Goal: Task Accomplishment & Management: Manage account settings

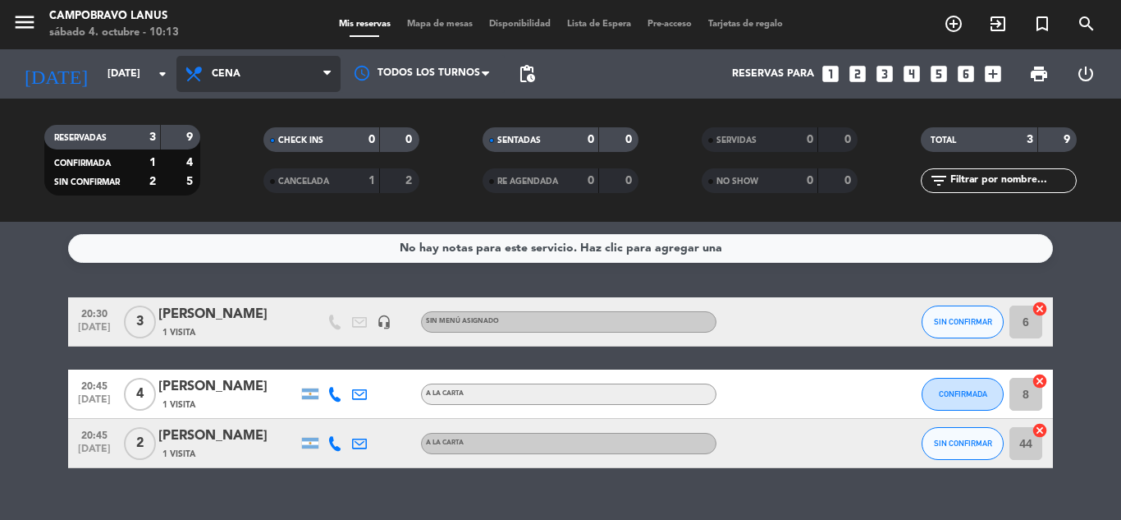
click at [232, 63] on span "Cena" at bounding box center [258, 74] width 164 height 36
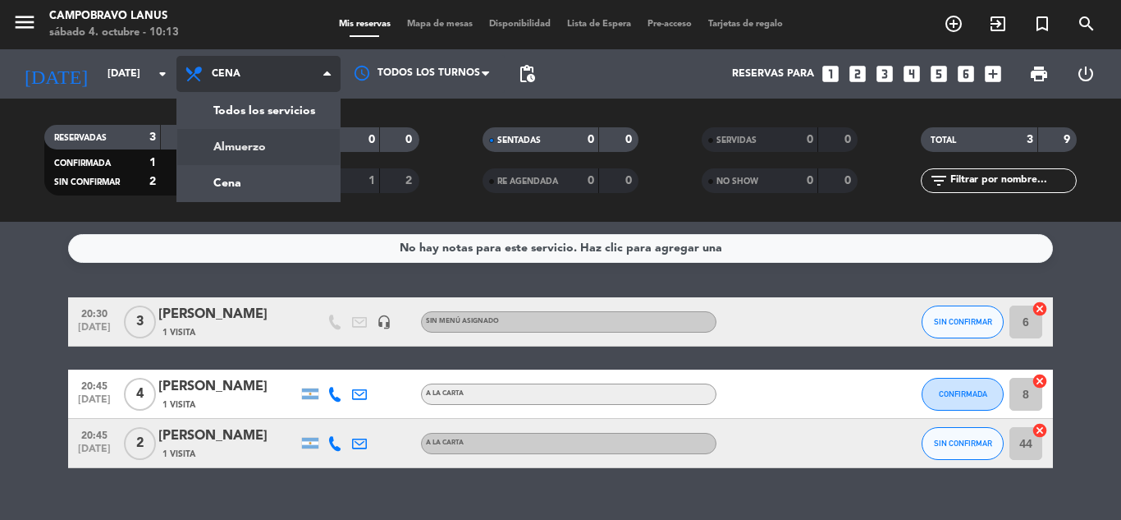
click at [277, 153] on div "menu CAMPOBRAVO [PERSON_NAME] [DATE] 4. octubre - 10:13 Mis reservas Mapa de me…" at bounding box center [560, 111] width 1121 height 222
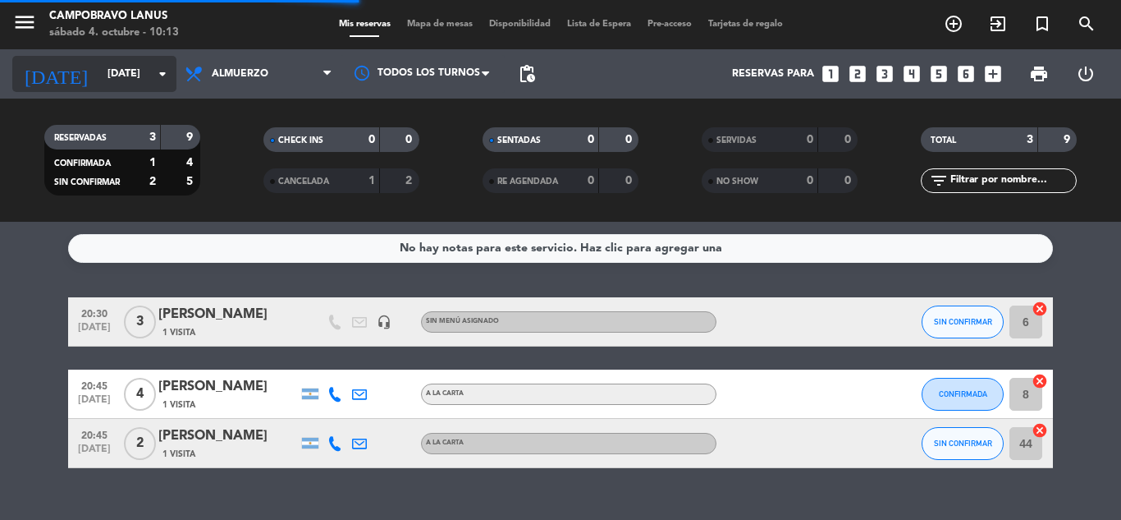
click at [139, 67] on input "[DATE]" at bounding box center [168, 74] width 139 height 28
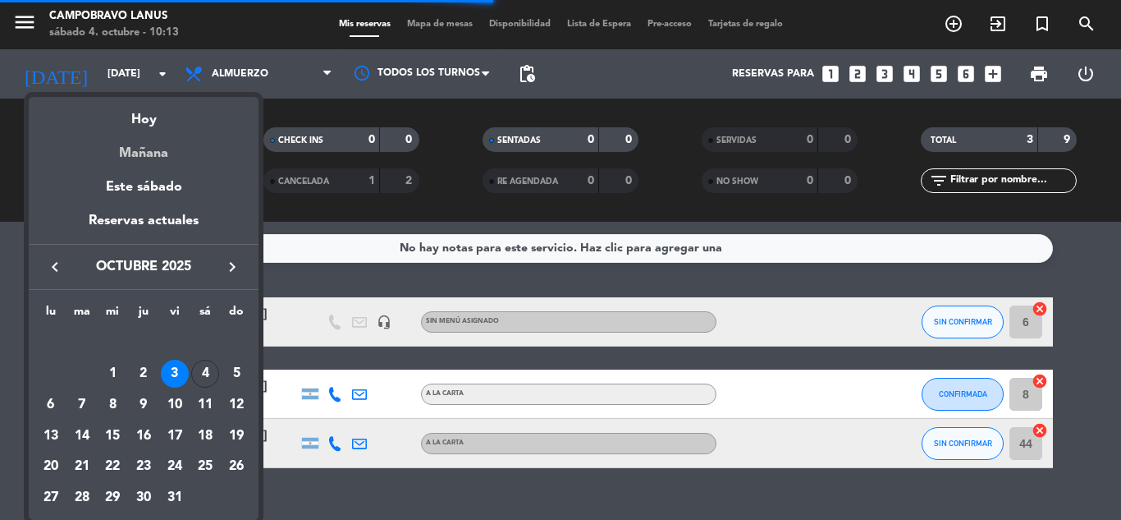
click at [145, 151] on div "Mañana" at bounding box center [144, 148] width 230 height 34
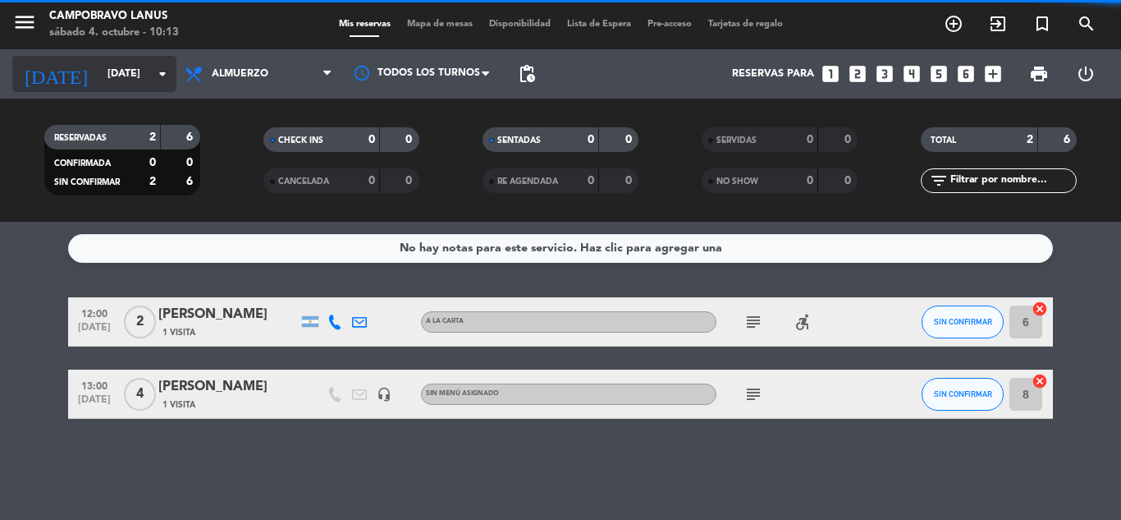
click at [144, 72] on input "[DATE]" at bounding box center [168, 74] width 139 height 28
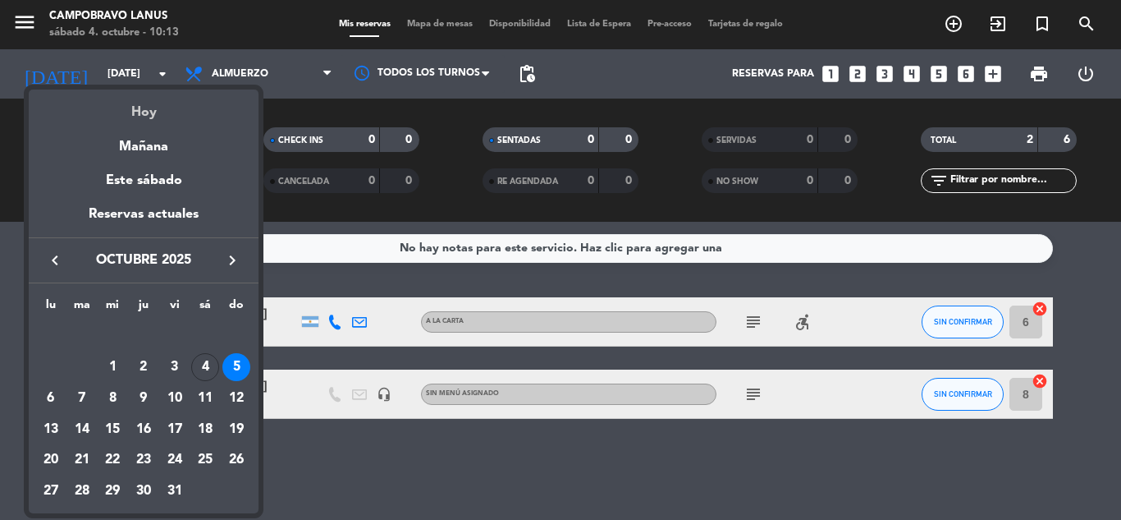
click at [162, 119] on div "Hoy" at bounding box center [144, 106] width 230 height 34
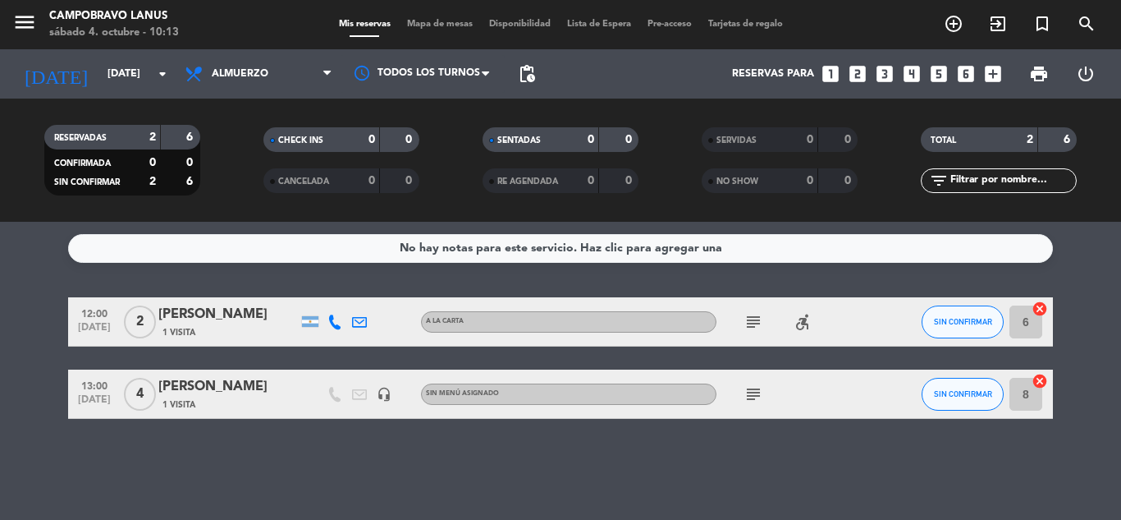
type input "[DATE]"
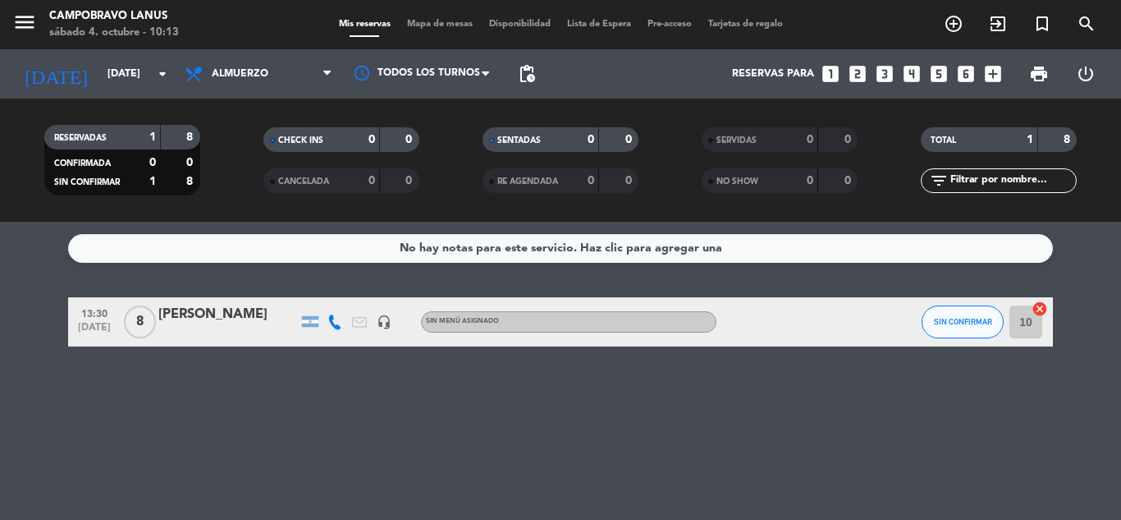
click at [336, 327] on icon at bounding box center [335, 321] width 15 height 15
drag, startPoint x: 314, startPoint y: 274, endPoint x: 384, endPoint y: 273, distance: 69.8
click at [384, 273] on div "[PHONE_NUMBER] Copiar content_paste |" at bounding box center [344, 286] width 125 height 46
copy div "1130072314"
